Goal: Task Accomplishment & Management: Use online tool/utility

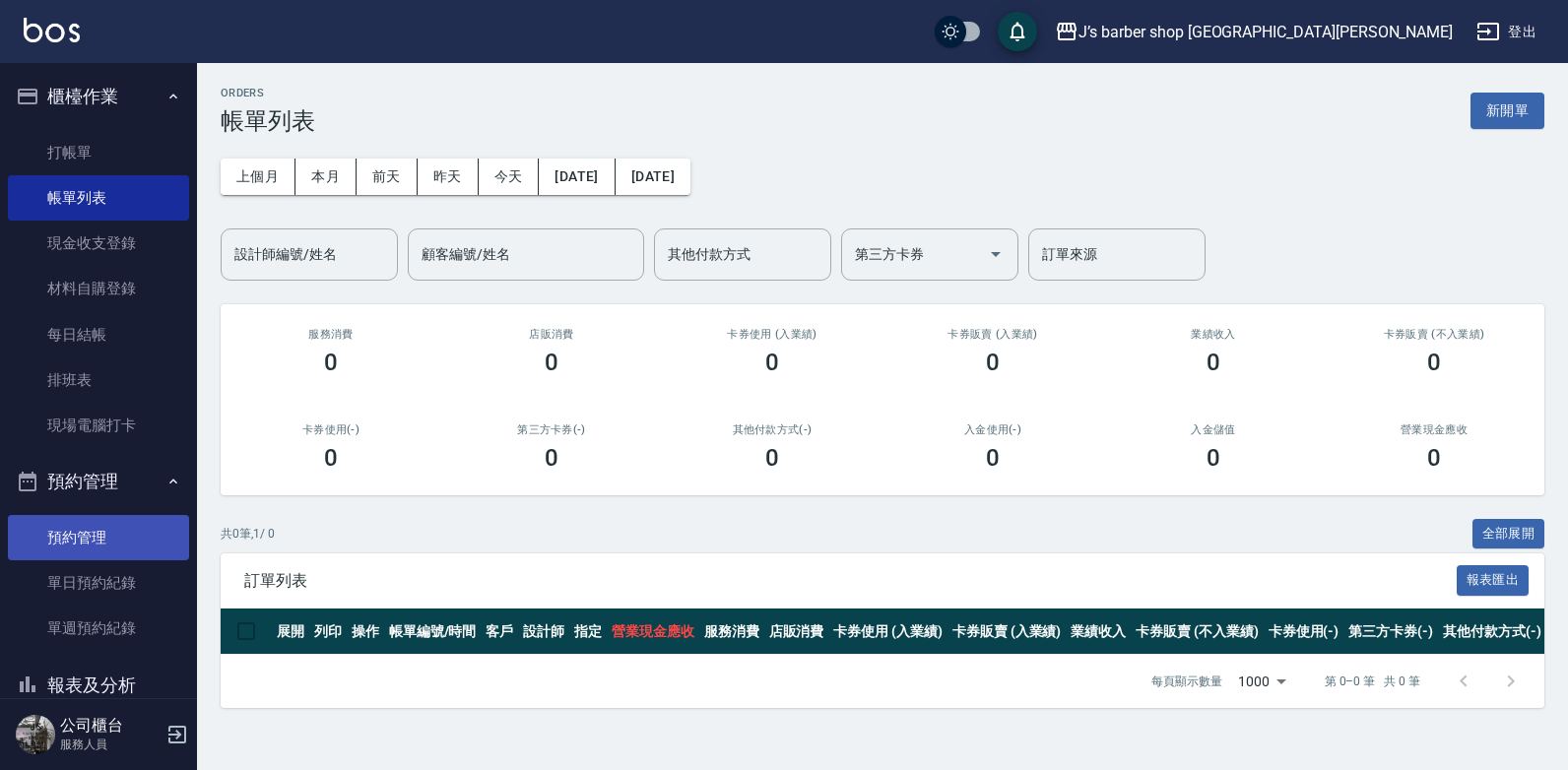
click at [80, 543] on link "預約管理" at bounding box center [98, 538] width 181 height 46
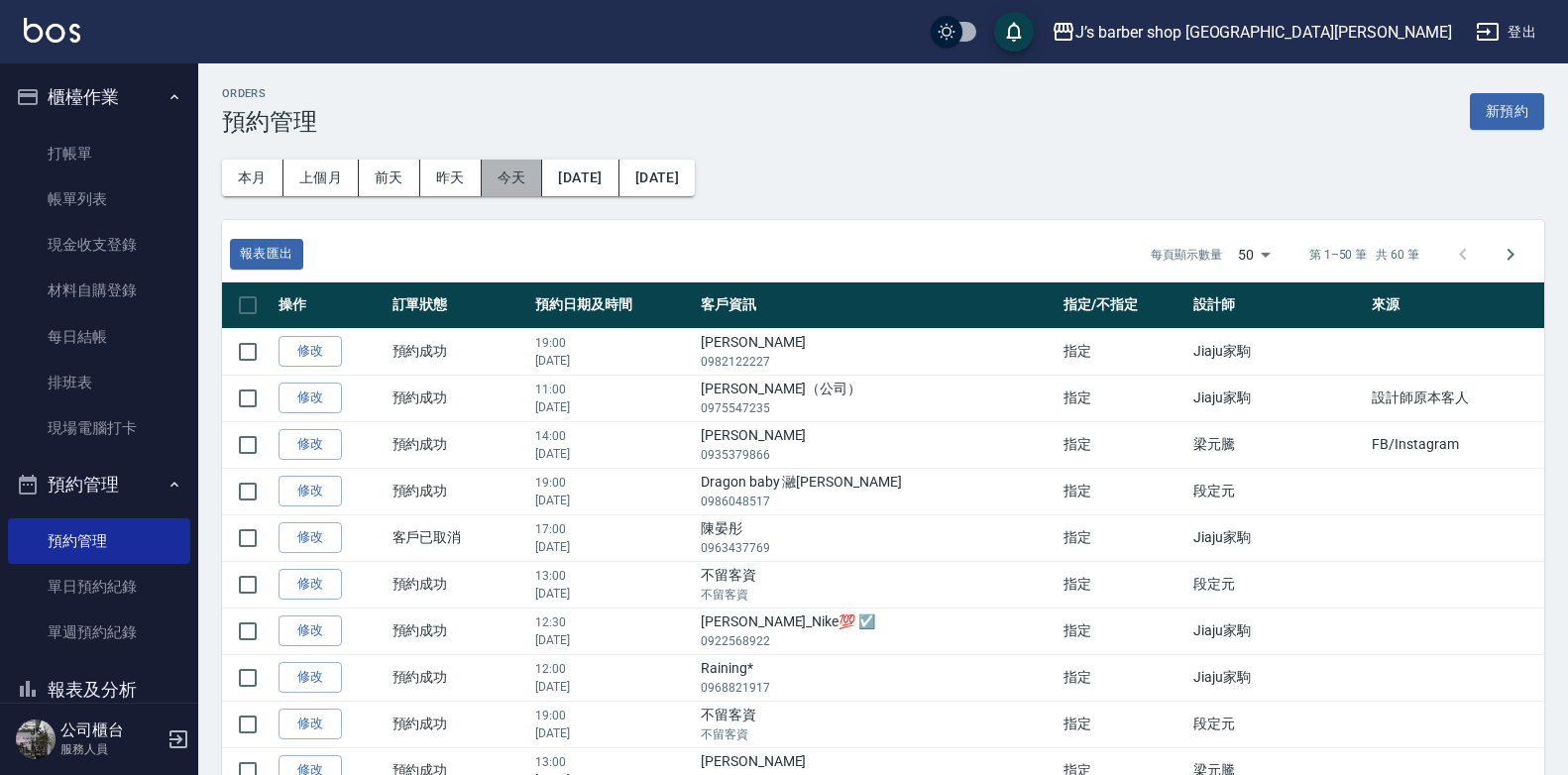
click at [504, 178] on button "今天" at bounding box center [513, 178] width 62 height 37
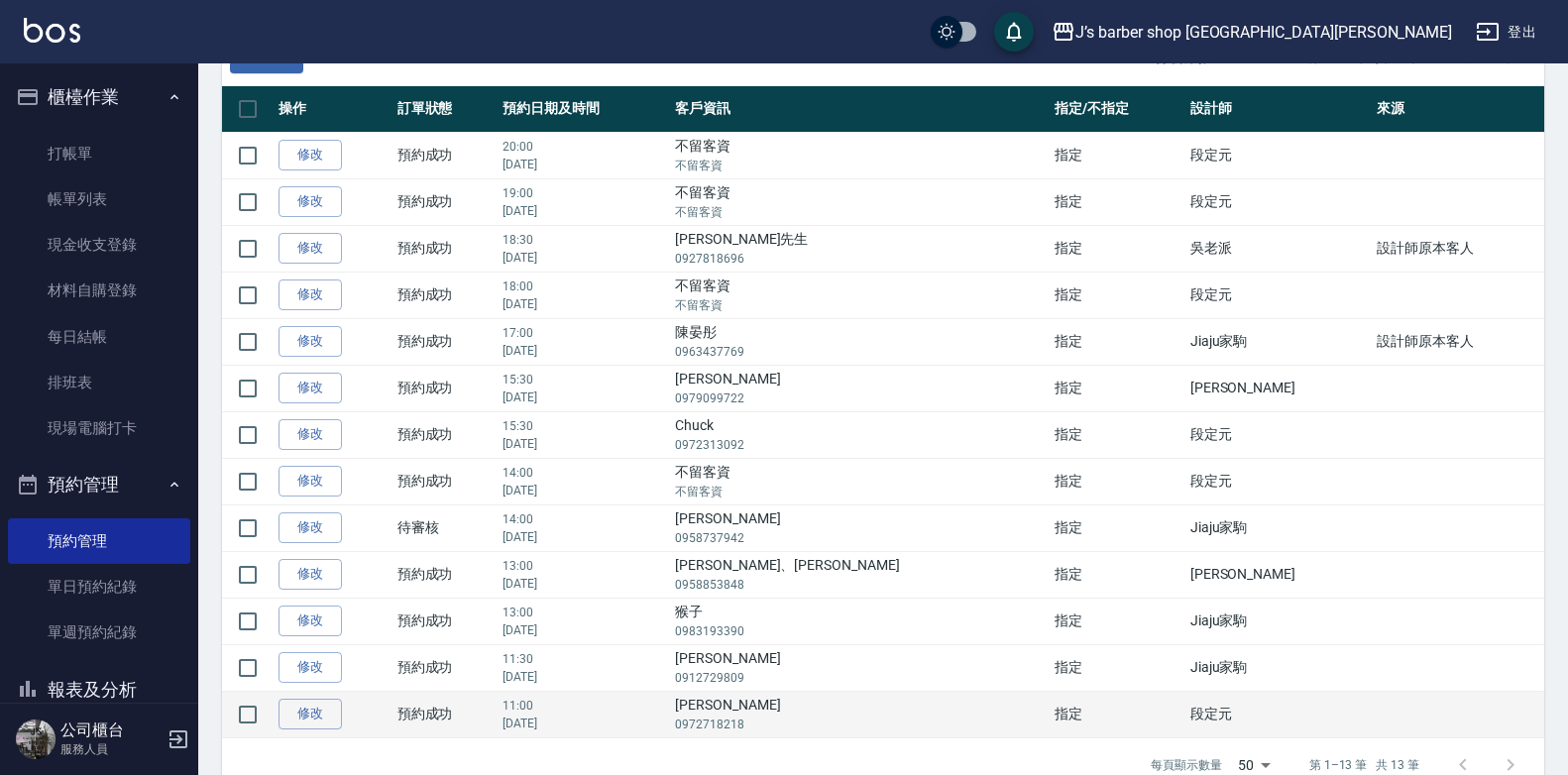
scroll to position [237, 0]
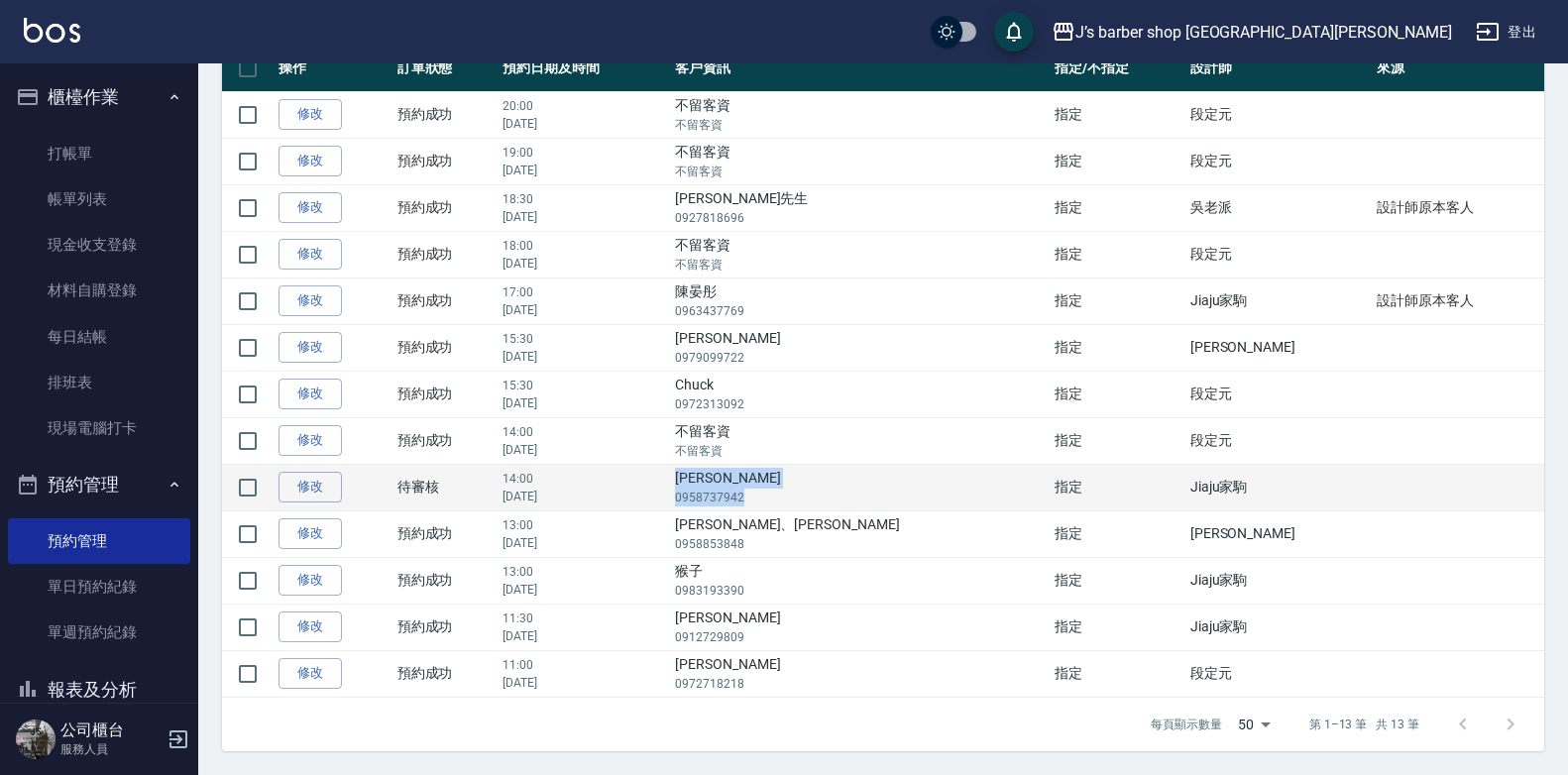
drag, startPoint x: 789, startPoint y: 474, endPoint x: 872, endPoint y: 499, distance: 86.7
click at [872, 499] on td "[PERSON_NAME]0958737942" at bounding box center [860, 487] width 380 height 47
drag, startPoint x: 872, startPoint y: 499, endPoint x: 933, endPoint y: 505, distance: 61.3
click at [933, 505] on p "0958737942" at bounding box center [860, 498] width 370 height 18
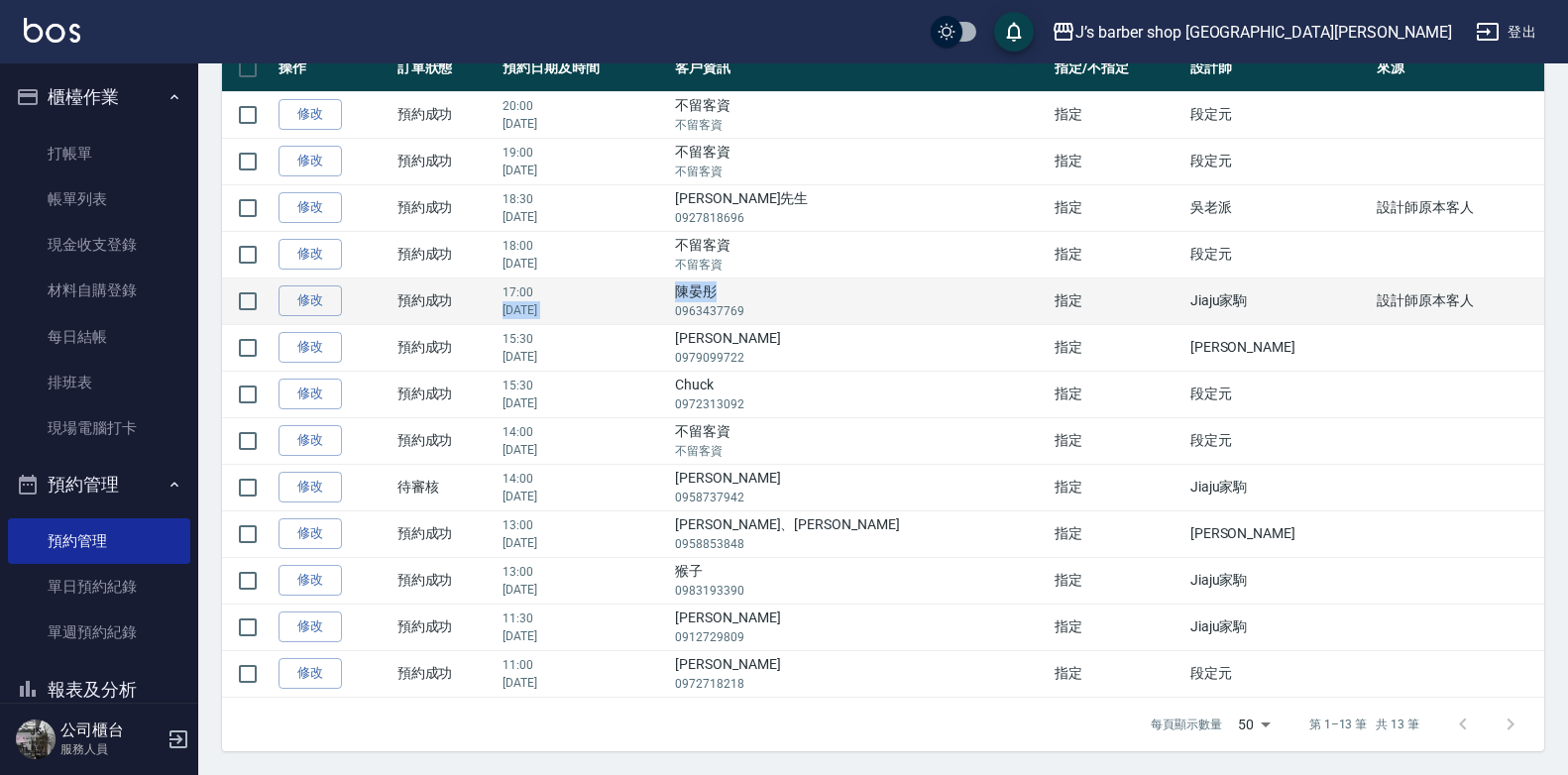
drag, startPoint x: 750, startPoint y: 289, endPoint x: 861, endPoint y: 301, distance: 111.6
click at [861, 301] on tr "修改  預約成功 17:00 [DATE] 陳晏彤 0963437769 指定 [PERSON_NAME]家駒 設計師[DEMOGRAPHIC_DATA]" at bounding box center [884, 300] width 1323 height 47
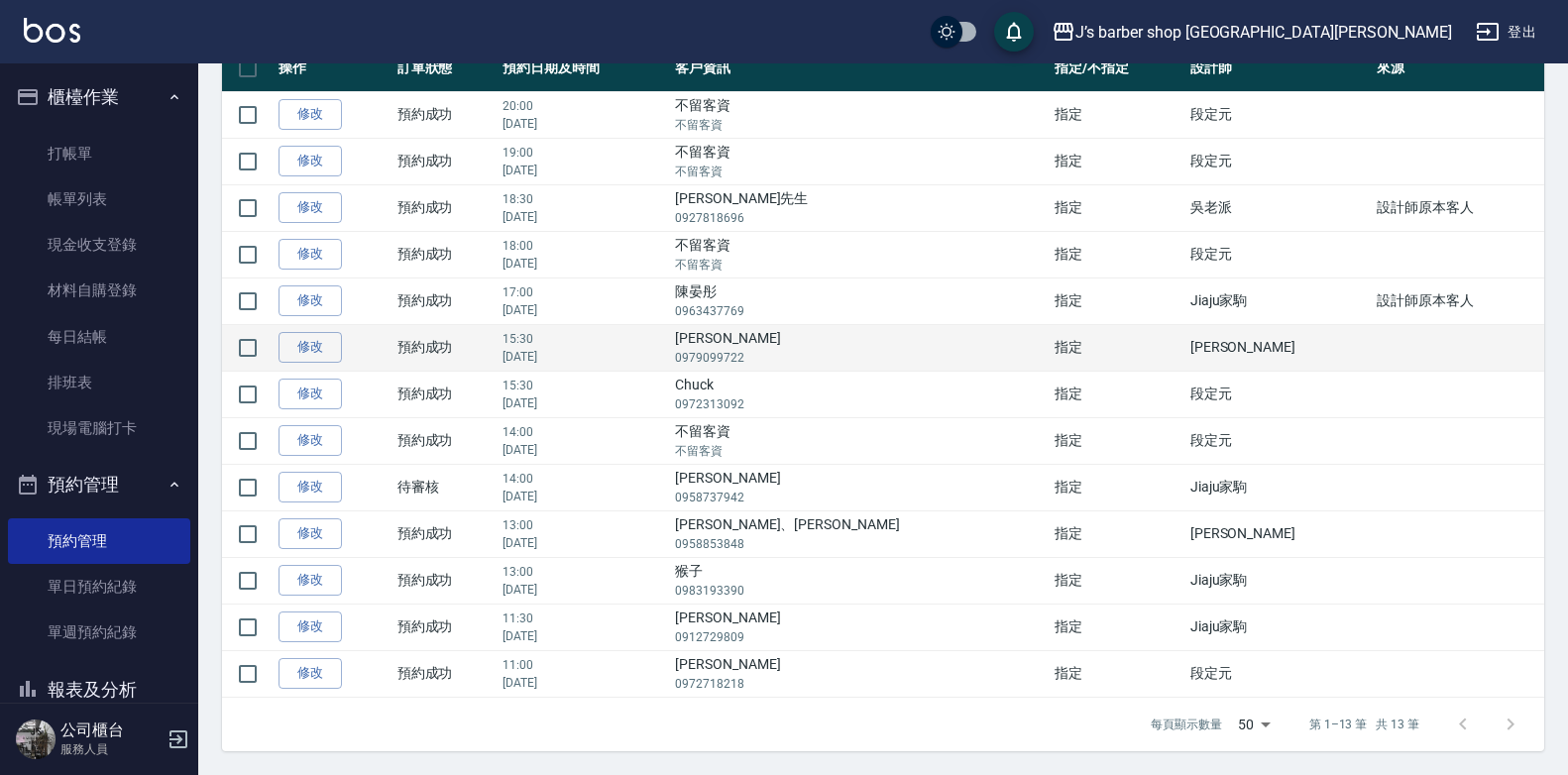
drag, startPoint x: 861, startPoint y: 301, endPoint x: 885, endPoint y: 340, distance: 45.8
click at [885, 340] on td "[PERSON_NAME]0979099722" at bounding box center [860, 347] width 380 height 47
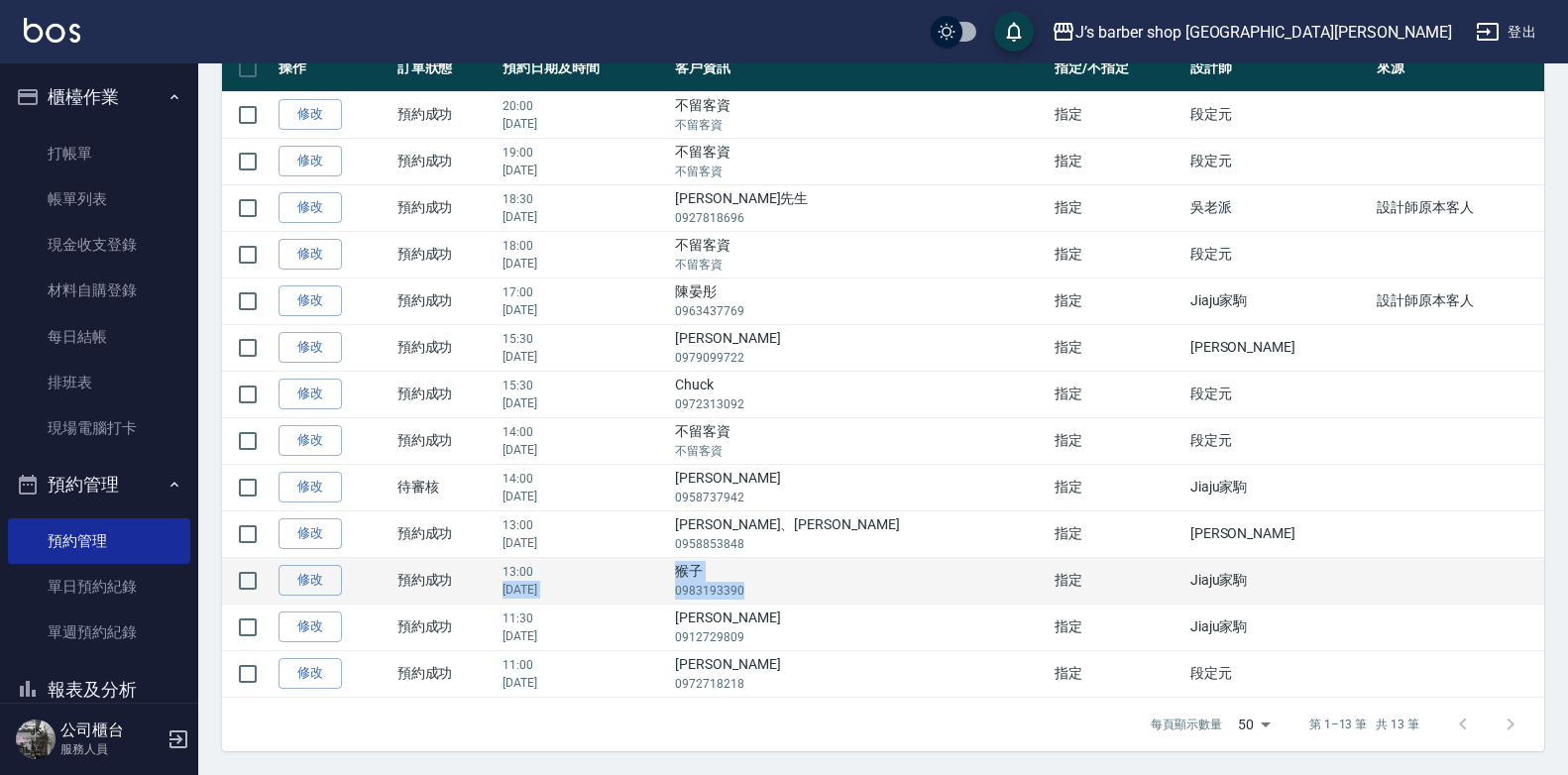
drag, startPoint x: 772, startPoint y: 566, endPoint x: 906, endPoint y: 601, distance: 138.5
click at [906, 601] on tr "修改  預約成功 13:00 [DATE] 猴子 0983193390 指定 Jiaju家駒" at bounding box center [884, 581] width 1323 height 47
drag, startPoint x: 906, startPoint y: 601, endPoint x: 873, endPoint y: 595, distance: 33.5
click at [873, 595] on p "0983193390" at bounding box center [860, 590] width 370 height 18
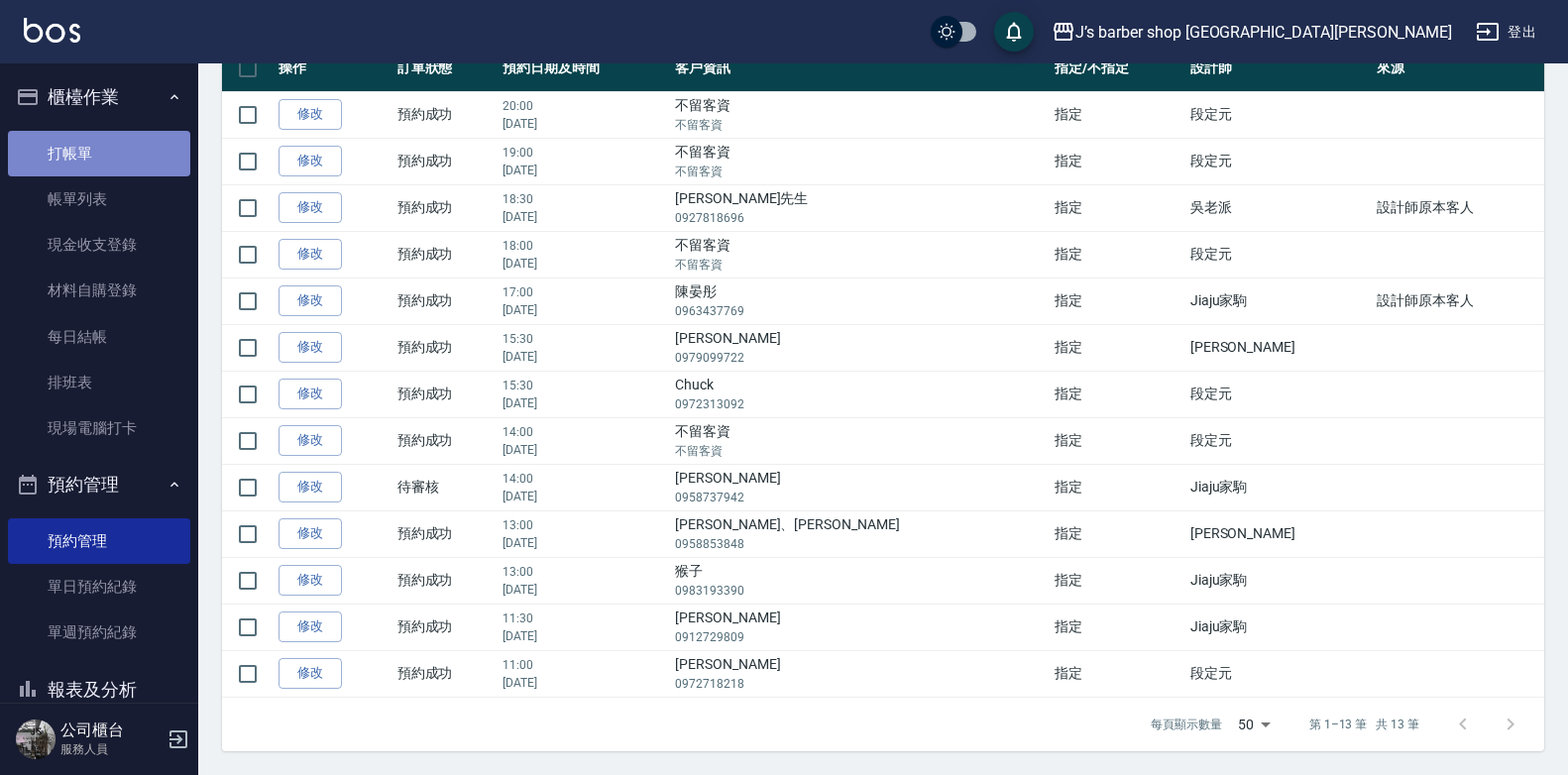
click at [113, 155] on link "打帳單" at bounding box center [99, 154] width 183 height 46
